Goal: Task Accomplishment & Management: Complete application form

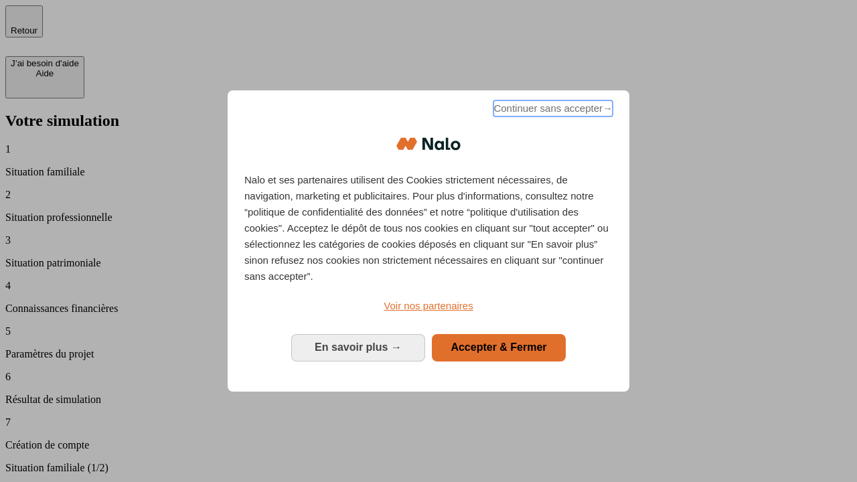
click at [552, 110] on span "Continuer sans accepter →" at bounding box center [552, 108] width 119 height 16
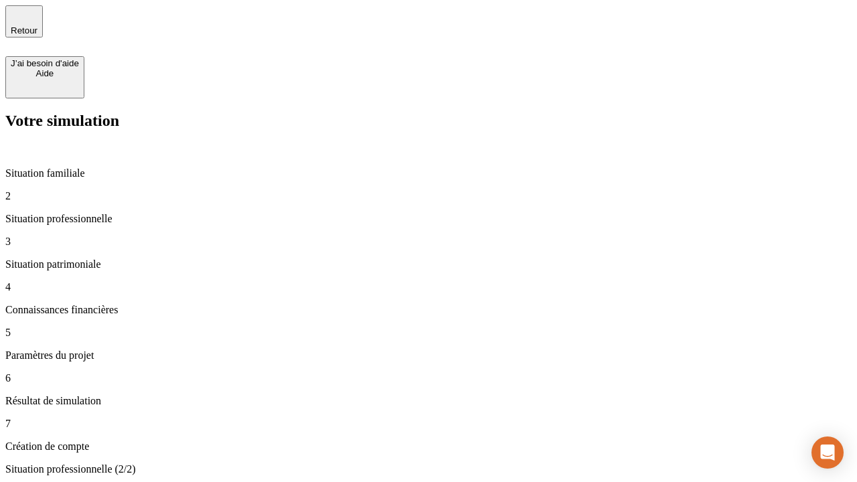
type input "30 000"
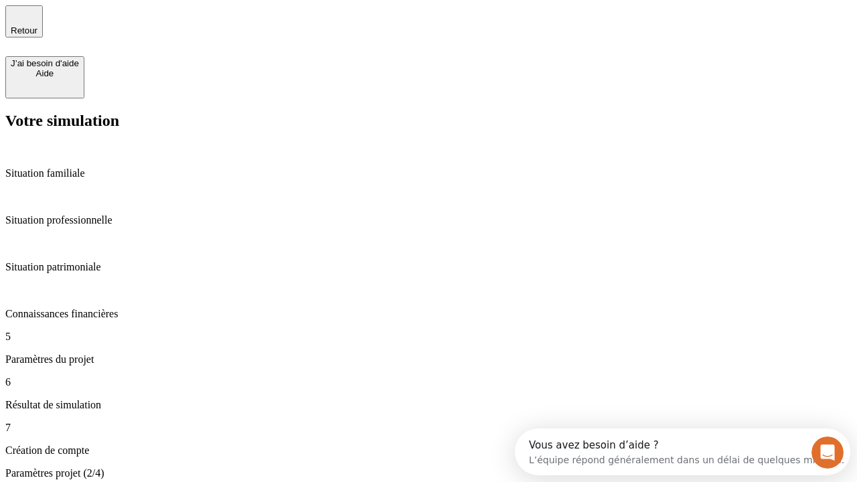
type input "25"
type input "1 000"
type input "640"
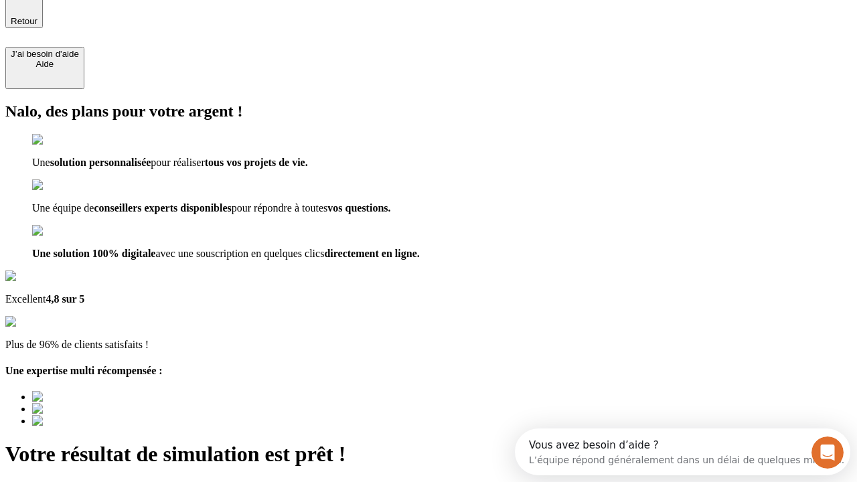
type input "[EMAIL_ADDRESS][PERSON_NAME][DOMAIN_NAME]"
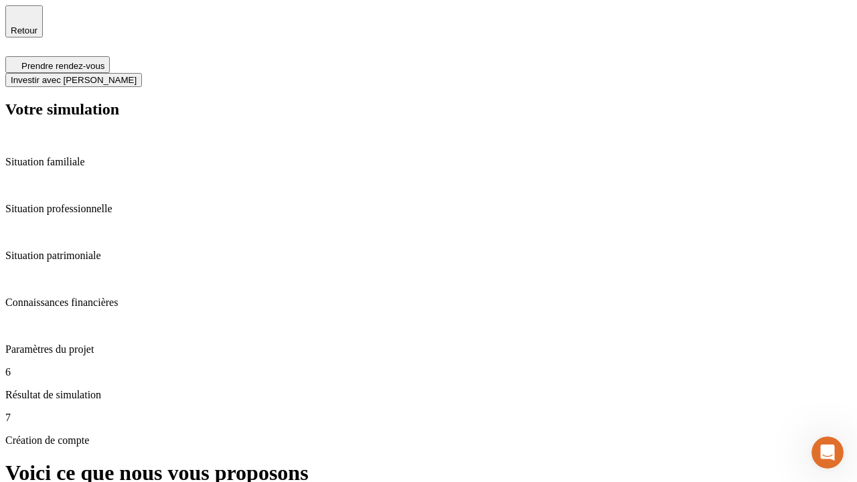
click at [137, 75] on span "Investir avec [PERSON_NAME]" at bounding box center [74, 80] width 126 height 10
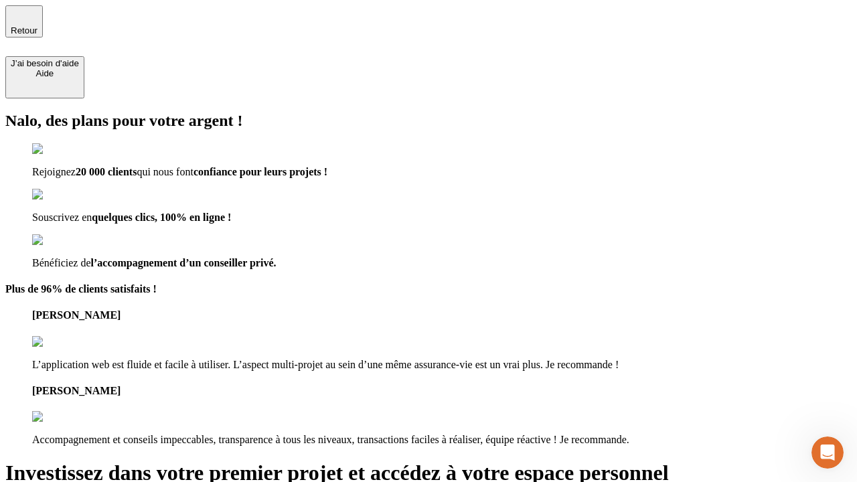
type input "[EMAIL_ADDRESS][PERSON_NAME][DOMAIN_NAME]"
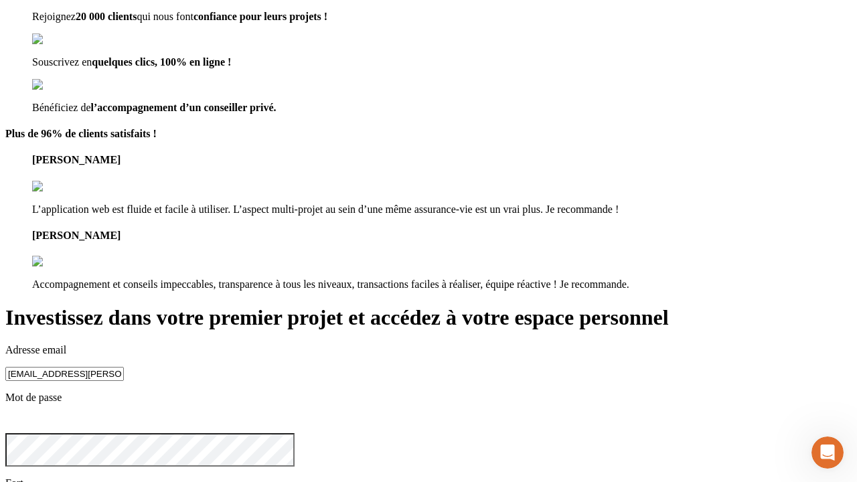
scroll to position [42, 0]
